Goal: Transaction & Acquisition: Obtain resource

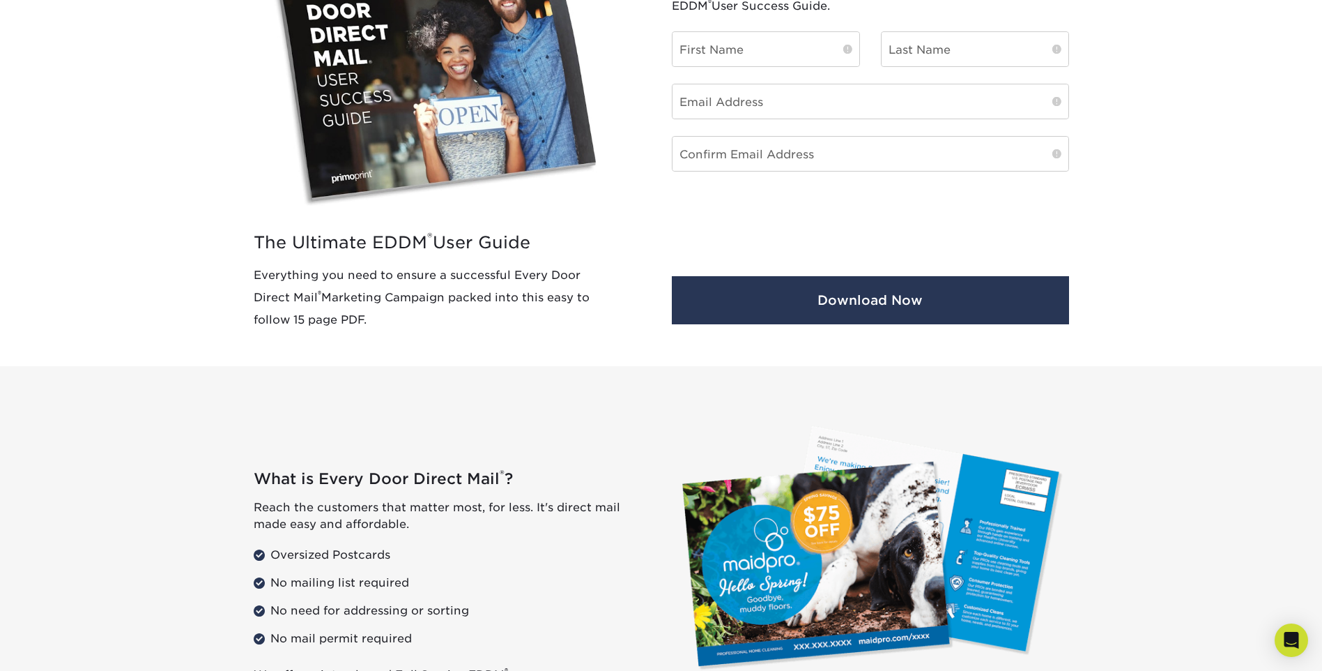
scroll to position [627, 0]
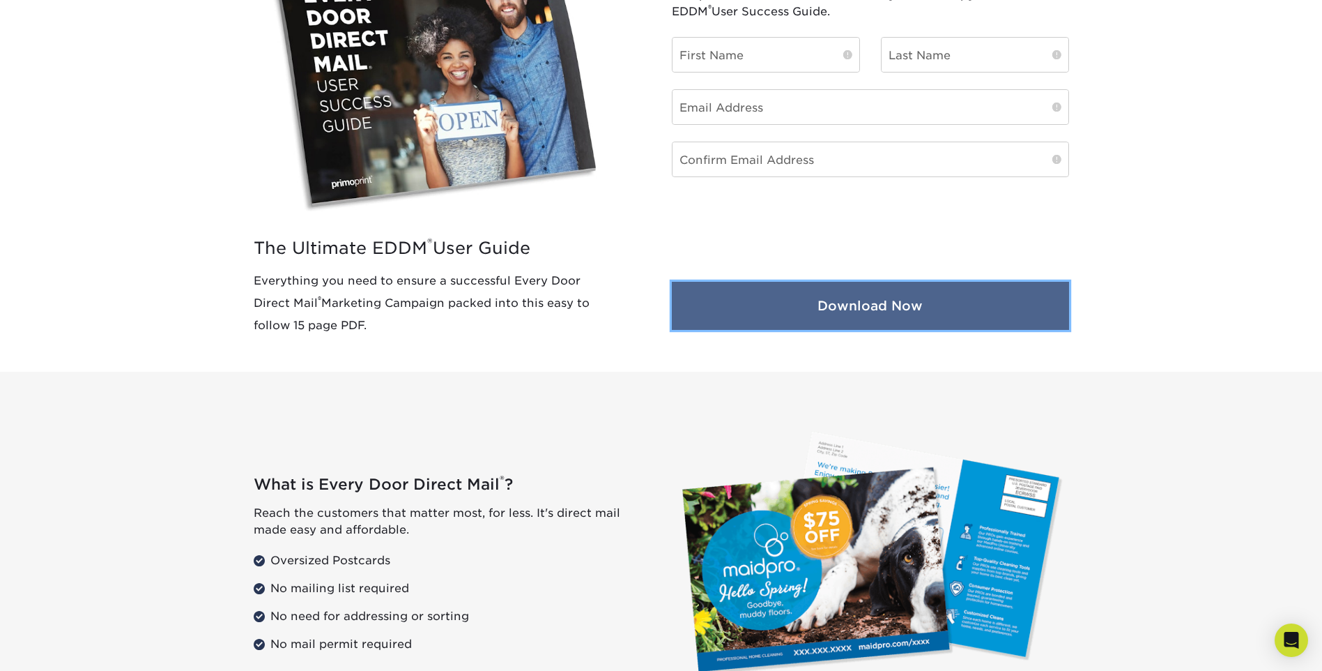
click at [876, 308] on button "Download Now" at bounding box center [870, 306] width 397 height 48
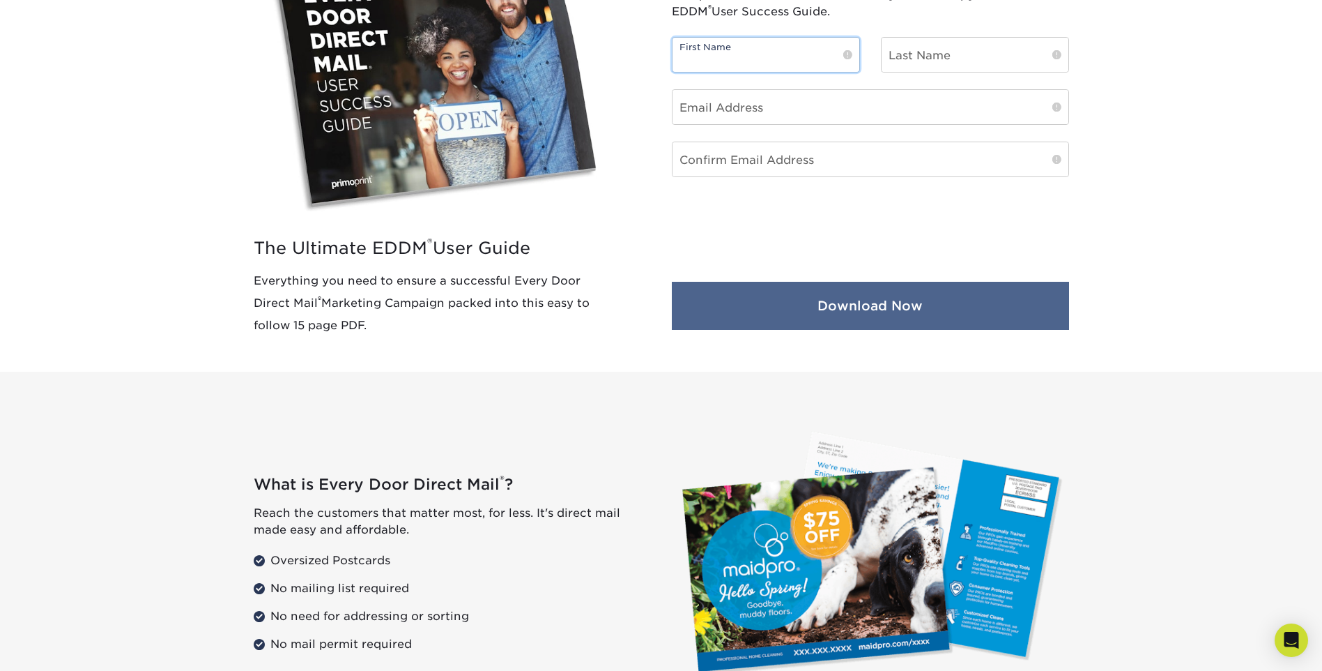
scroll to position [488, 0]
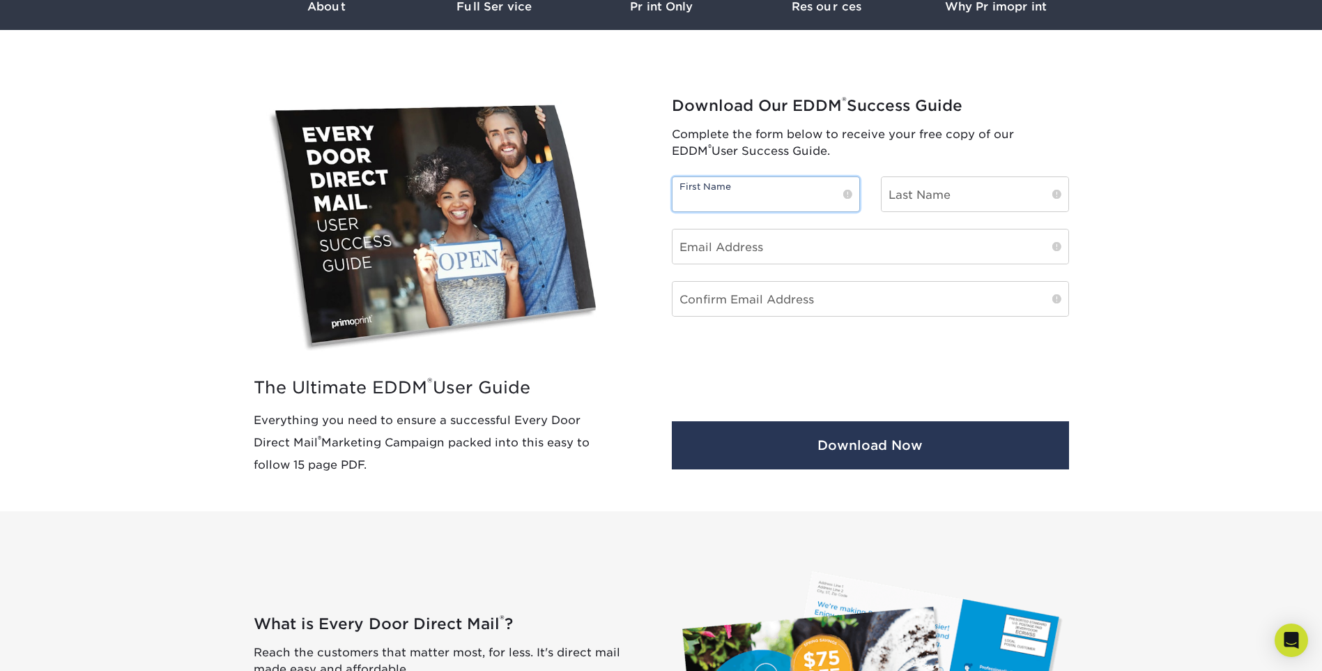
click at [775, 199] on input "text" at bounding box center [766, 194] width 187 height 34
type input "[PERSON_NAME]"
type input "Duck"
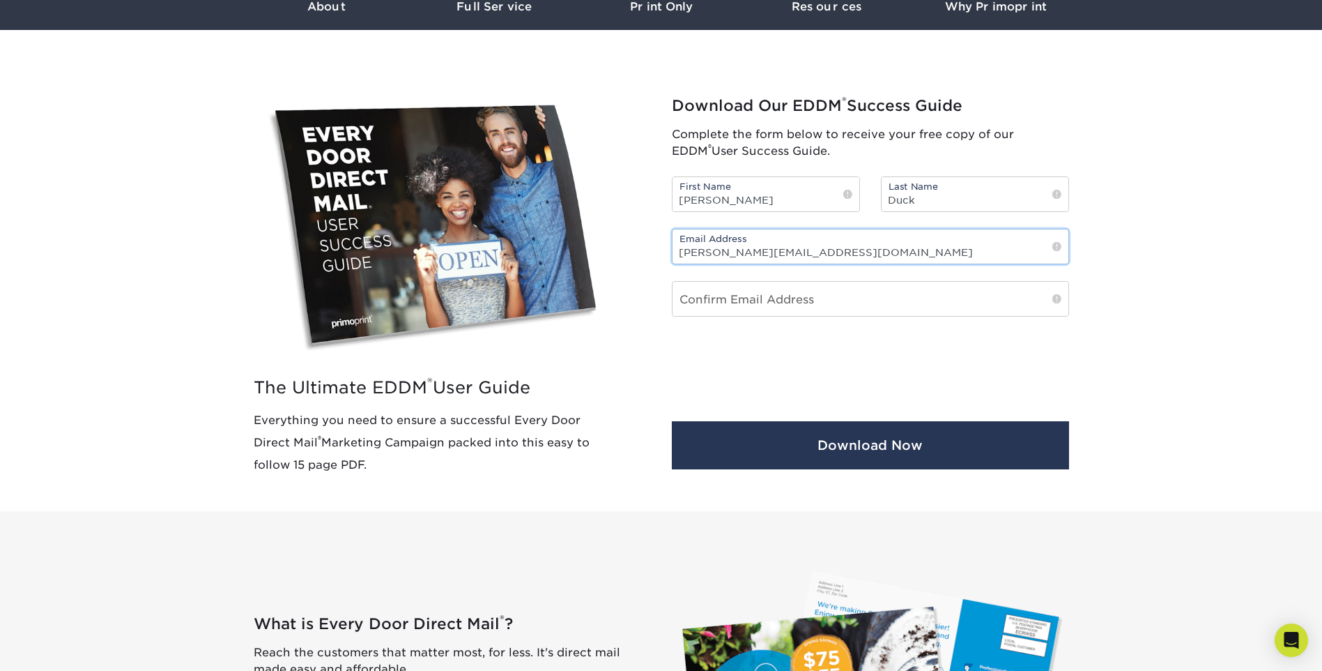
type input "[PERSON_NAME][EMAIL_ADDRESS][DOMAIN_NAME]"
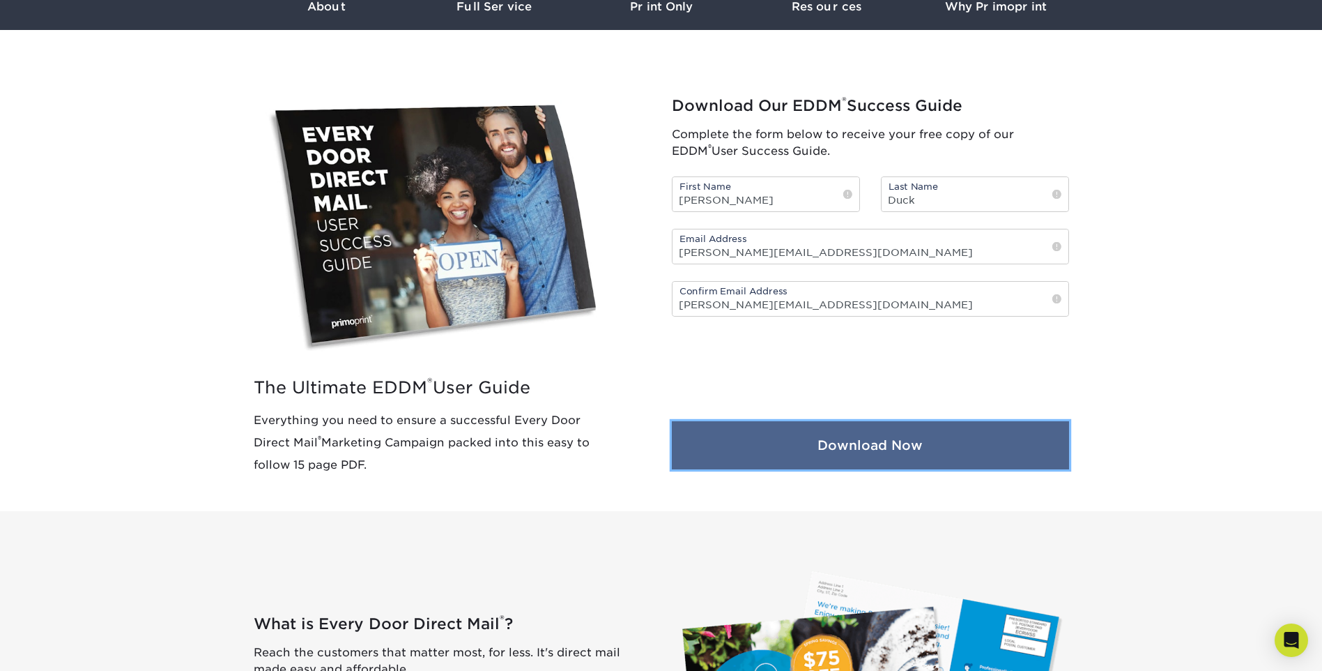
click at [788, 439] on button "Download Now" at bounding box center [870, 445] width 397 height 48
